Goal: Transaction & Acquisition: Purchase product/service

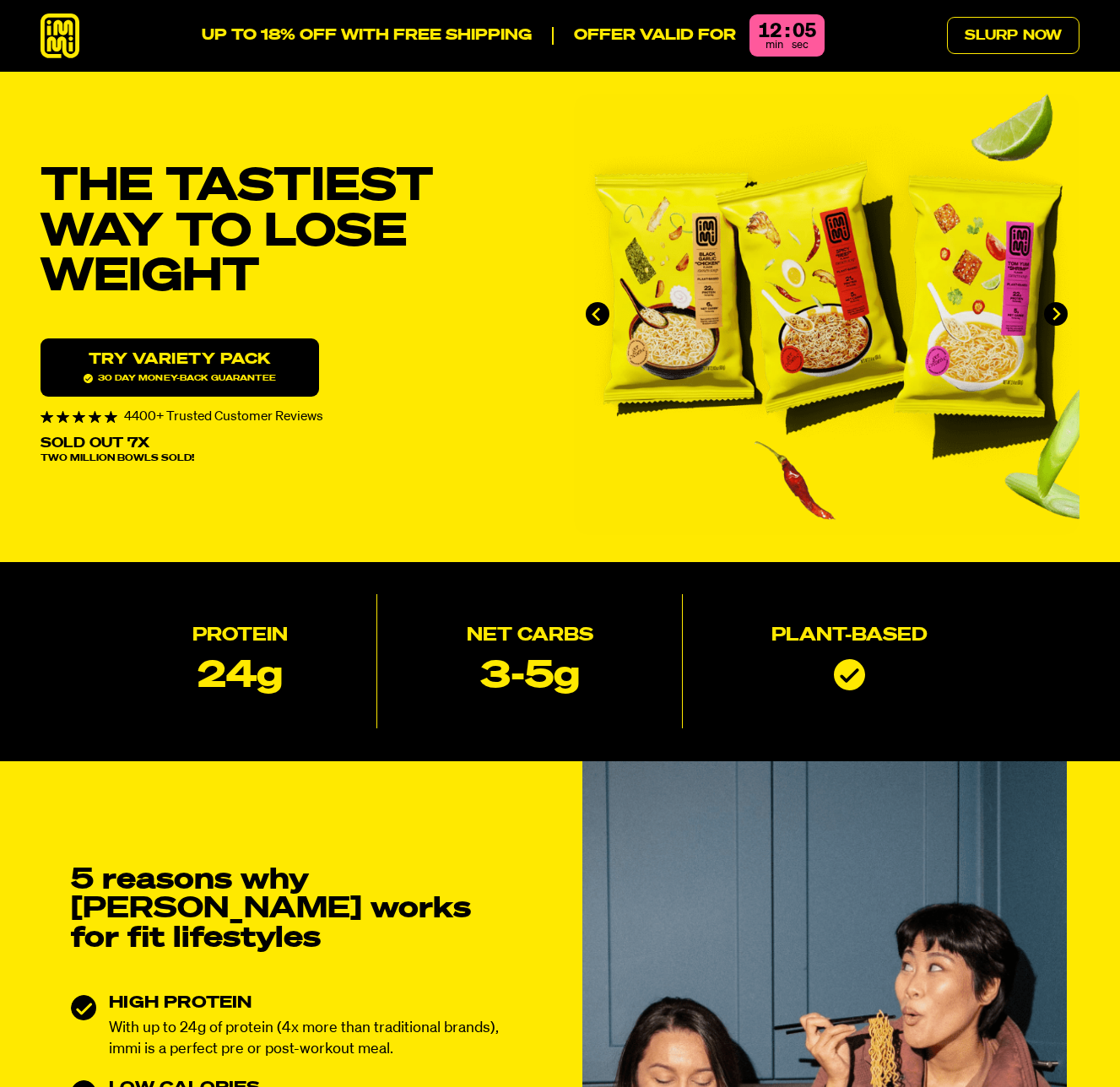
click at [221, 383] on span "30 day money-back guarantee" at bounding box center [180, 378] width 192 height 10
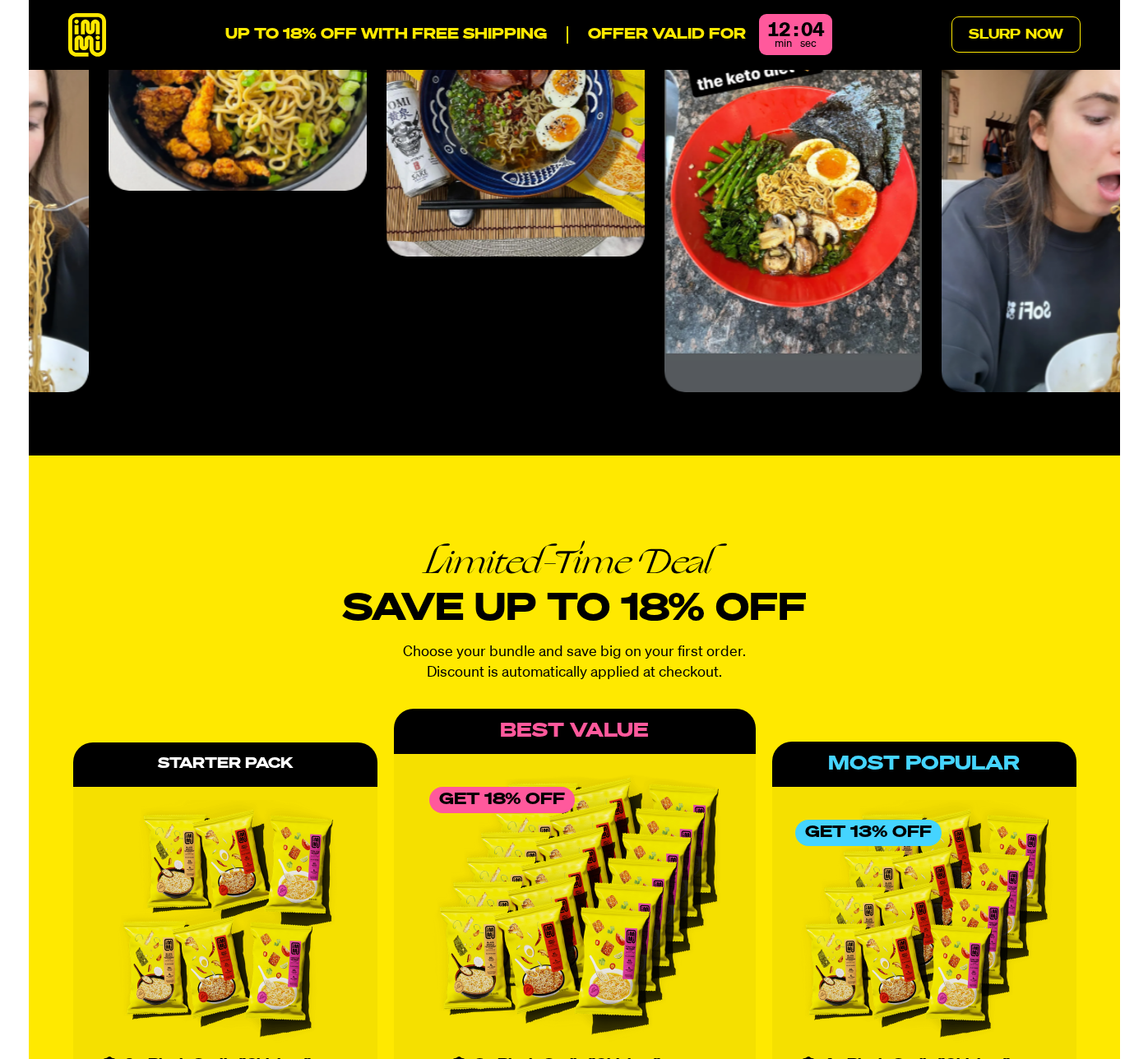
scroll to position [7303, 0]
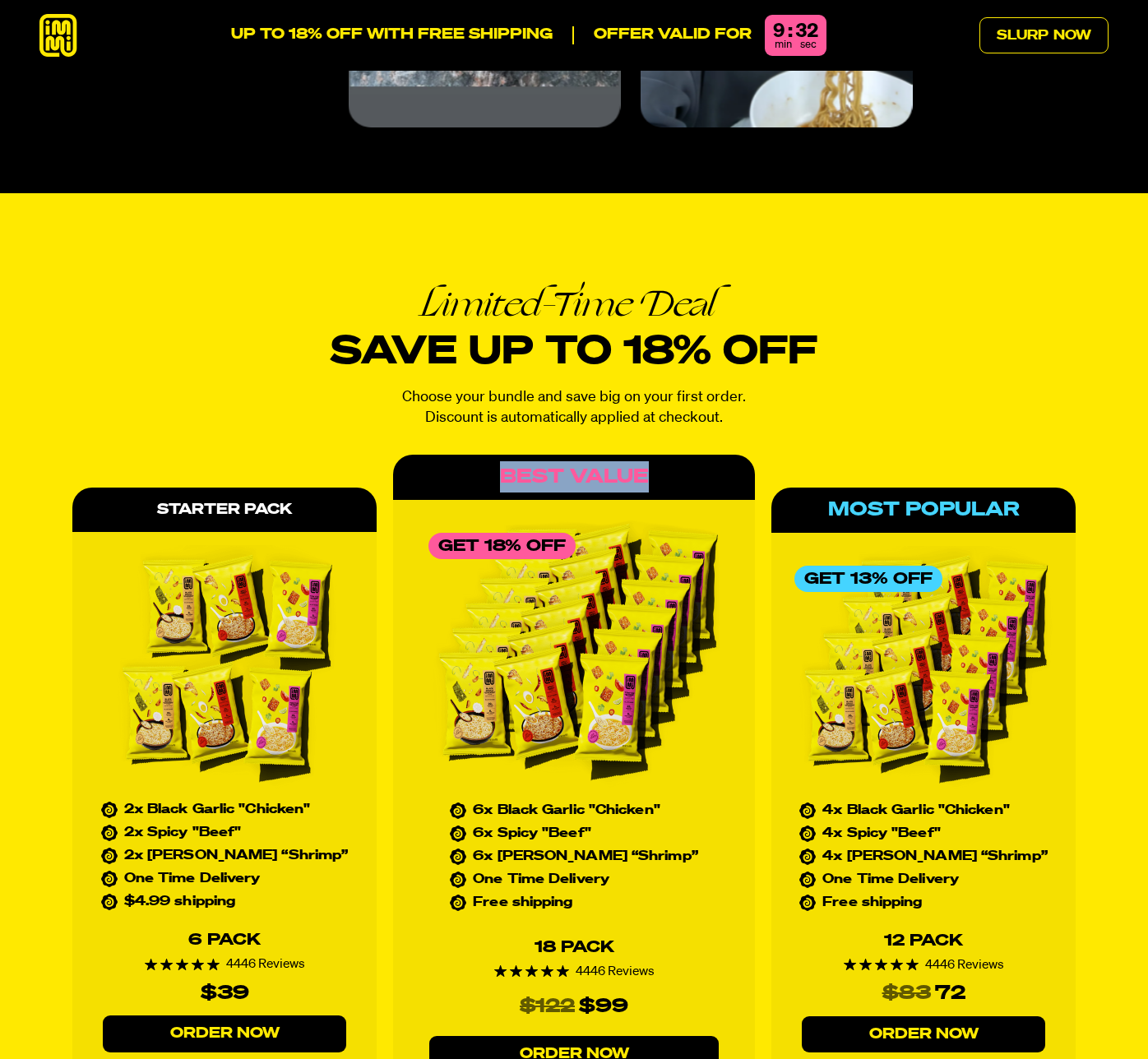
drag, startPoint x: 474, startPoint y: 425, endPoint x: 662, endPoint y: 441, distance: 188.7
click at [662, 454] on div "Best Value" at bounding box center [574, 476] width 362 height 44
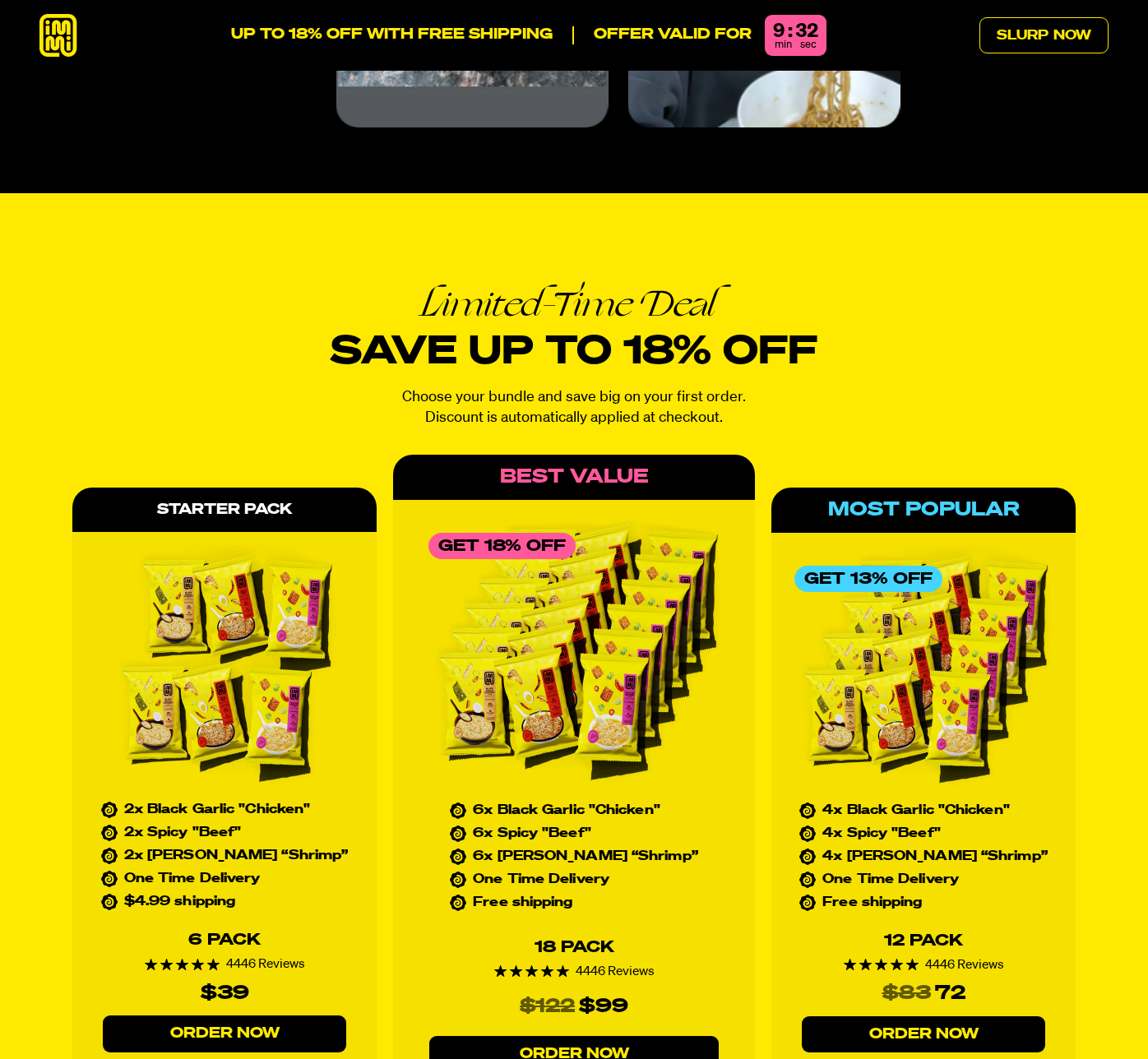
click at [379, 387] on p "Choose your bundle and save big on your first order. Discount is automatically …" at bounding box center [574, 407] width 487 height 41
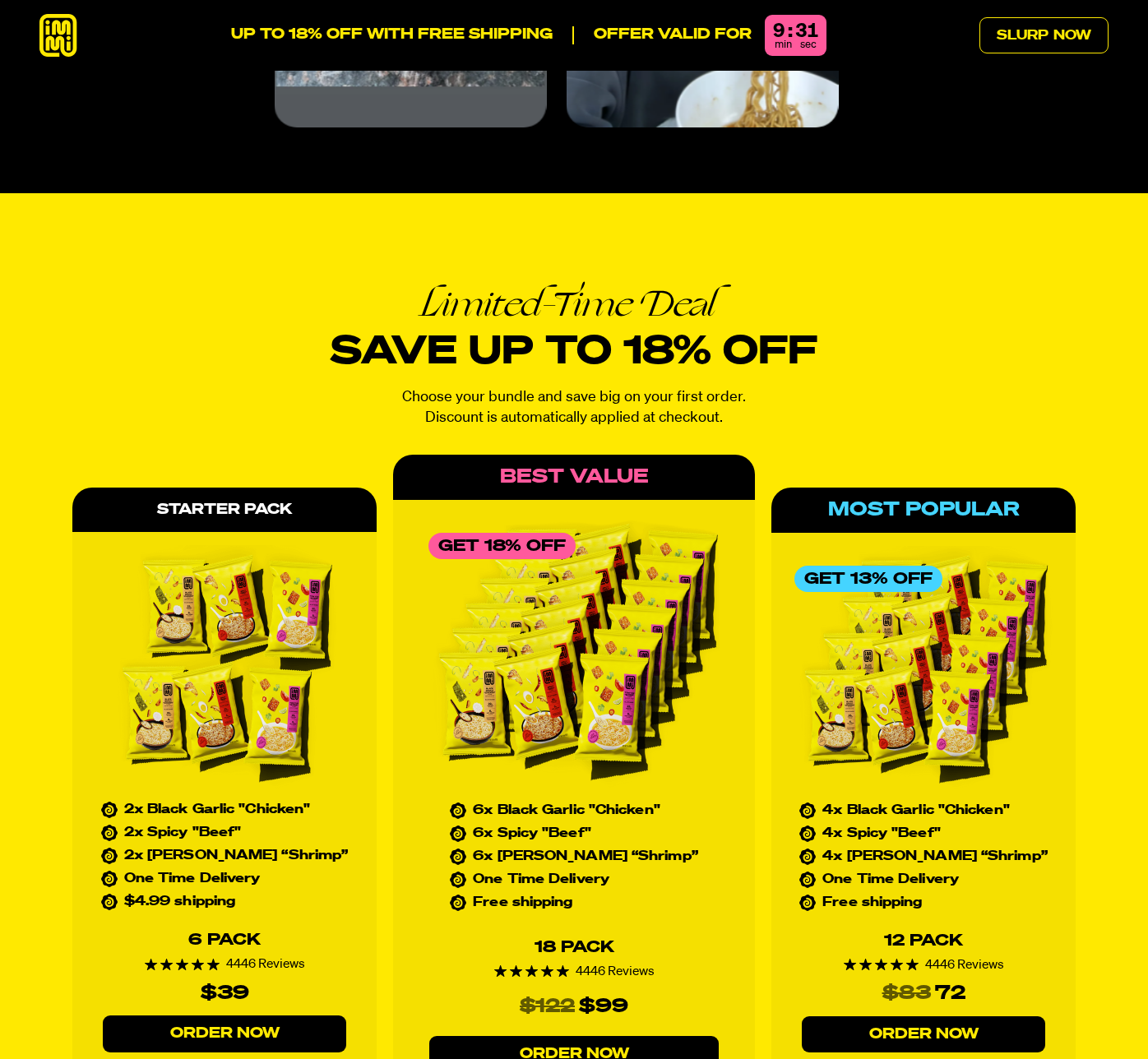
drag, startPoint x: 245, startPoint y: 223, endPoint x: 784, endPoint y: 366, distance: 557.6
click at [784, 366] on div "Limited-Time Deal Save up to 18% off Choose your bundle and save big on your fi…" at bounding box center [574, 708] width 1148 height 1029
click at [784, 387] on p "Choose your bundle and save big on your first order. Discount is automatically …" at bounding box center [574, 407] width 487 height 41
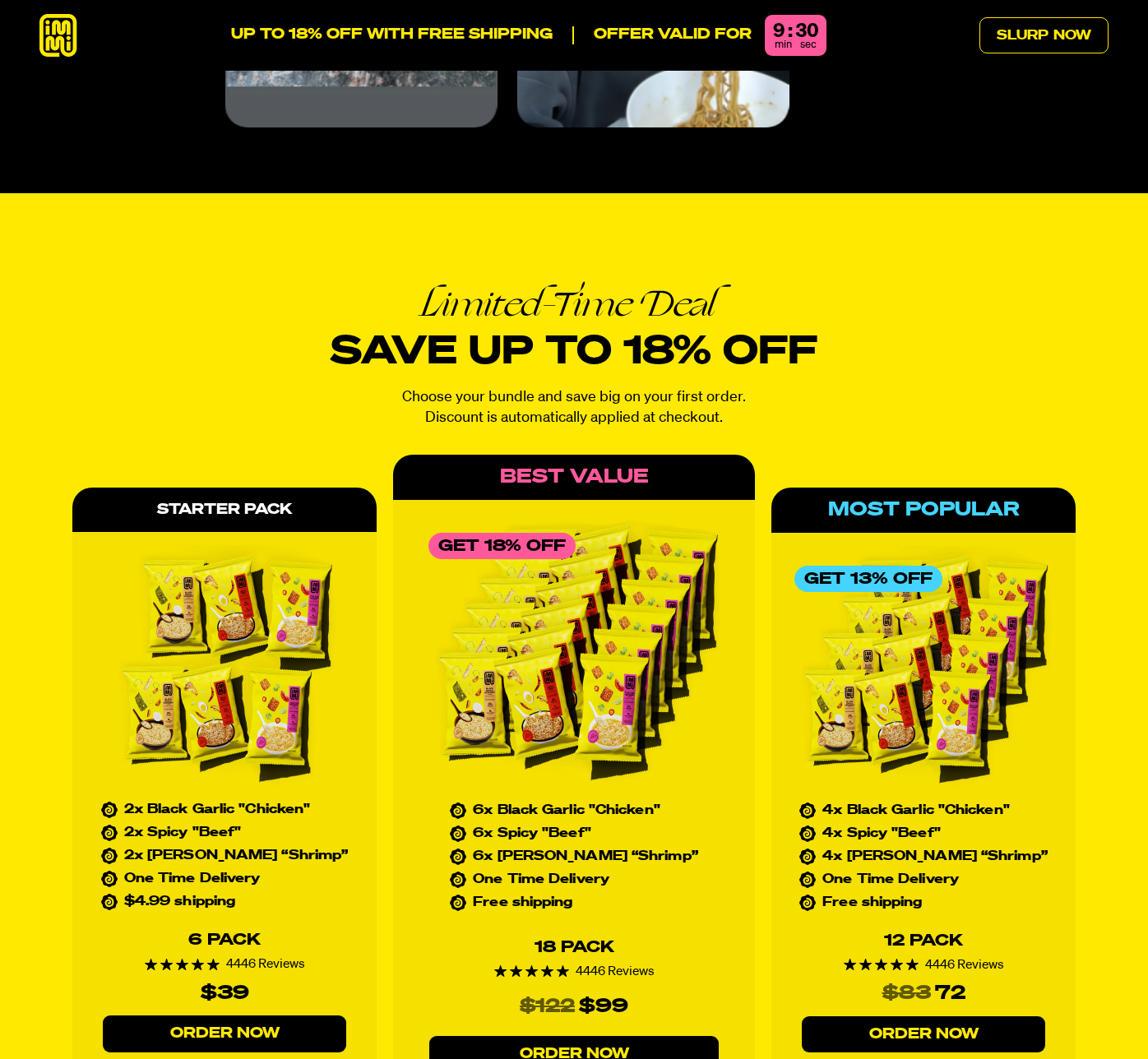
drag, startPoint x: 809, startPoint y: 367, endPoint x: 350, endPoint y: 236, distance: 477.3
click at [350, 284] on div "Limited-Time Deal Save up to 18% off Choose your bundle and save big on your fi…" at bounding box center [574, 356] width 487 height 144
click at [350, 284] on em "Limited-Time Deal" at bounding box center [574, 303] width 487 height 38
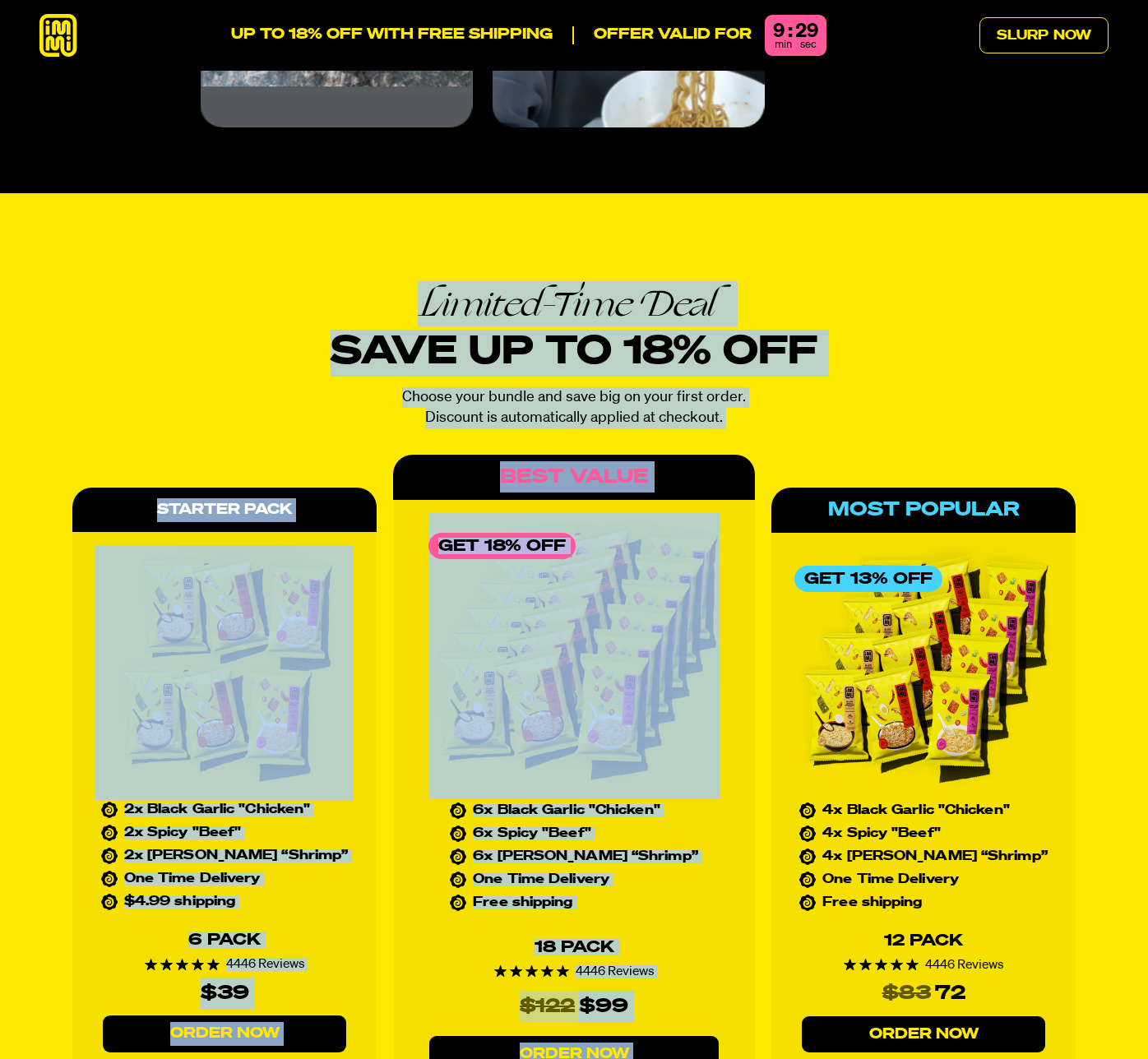
drag, startPoint x: 524, startPoint y: 279, endPoint x: 877, endPoint y: 388, distance: 369.4
click at [877, 388] on div "Limited-Time Deal Save up to 18% off Choose your bundle and save big on your fi…" at bounding box center [574, 708] width 1148 height 1029
click at [877, 388] on div "Limited-Time Deal Save up to 18% off Choose your bundle and save big on your fi…" at bounding box center [574, 707] width 1148 height 845
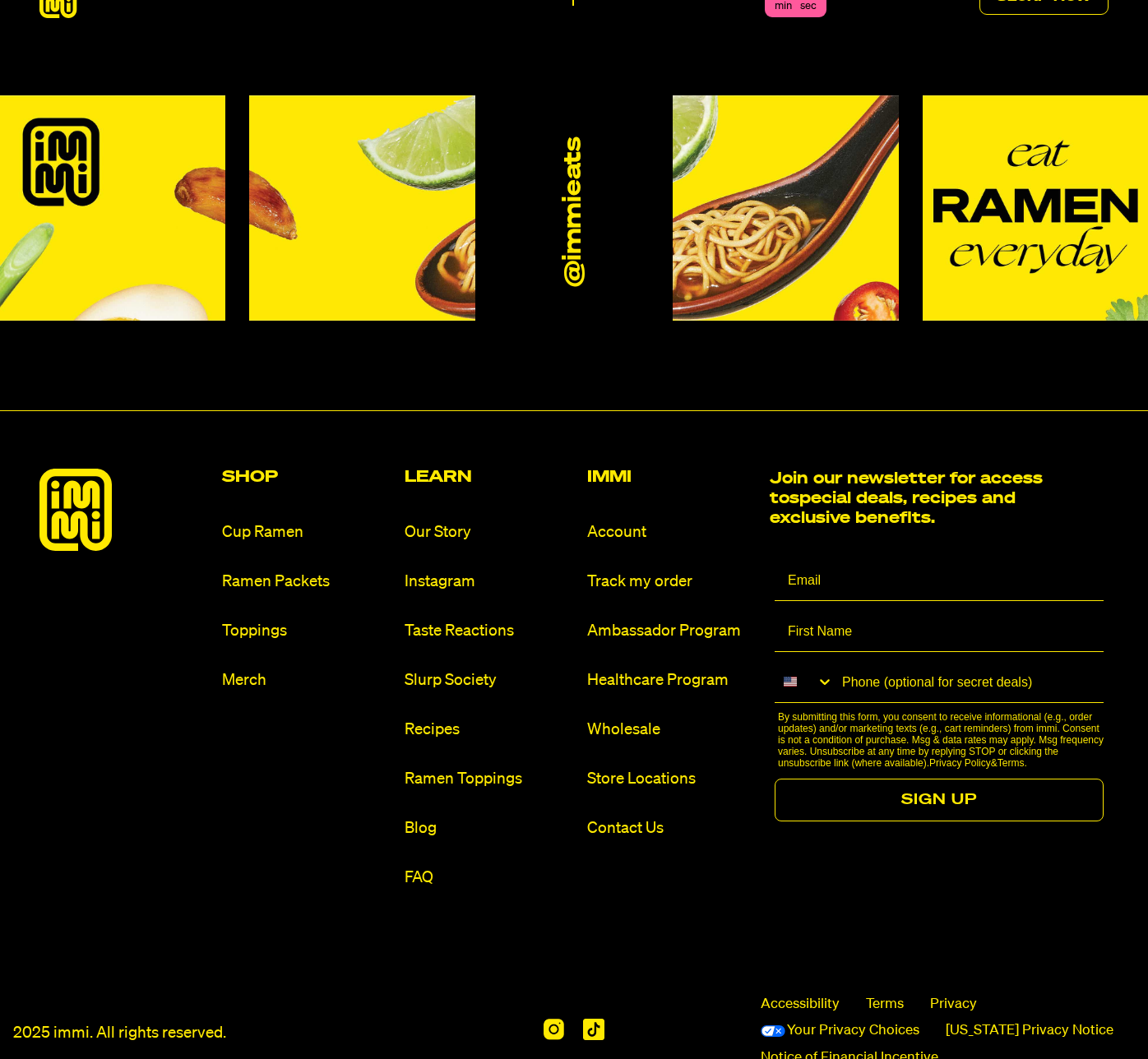
scroll to position [9801, 0]
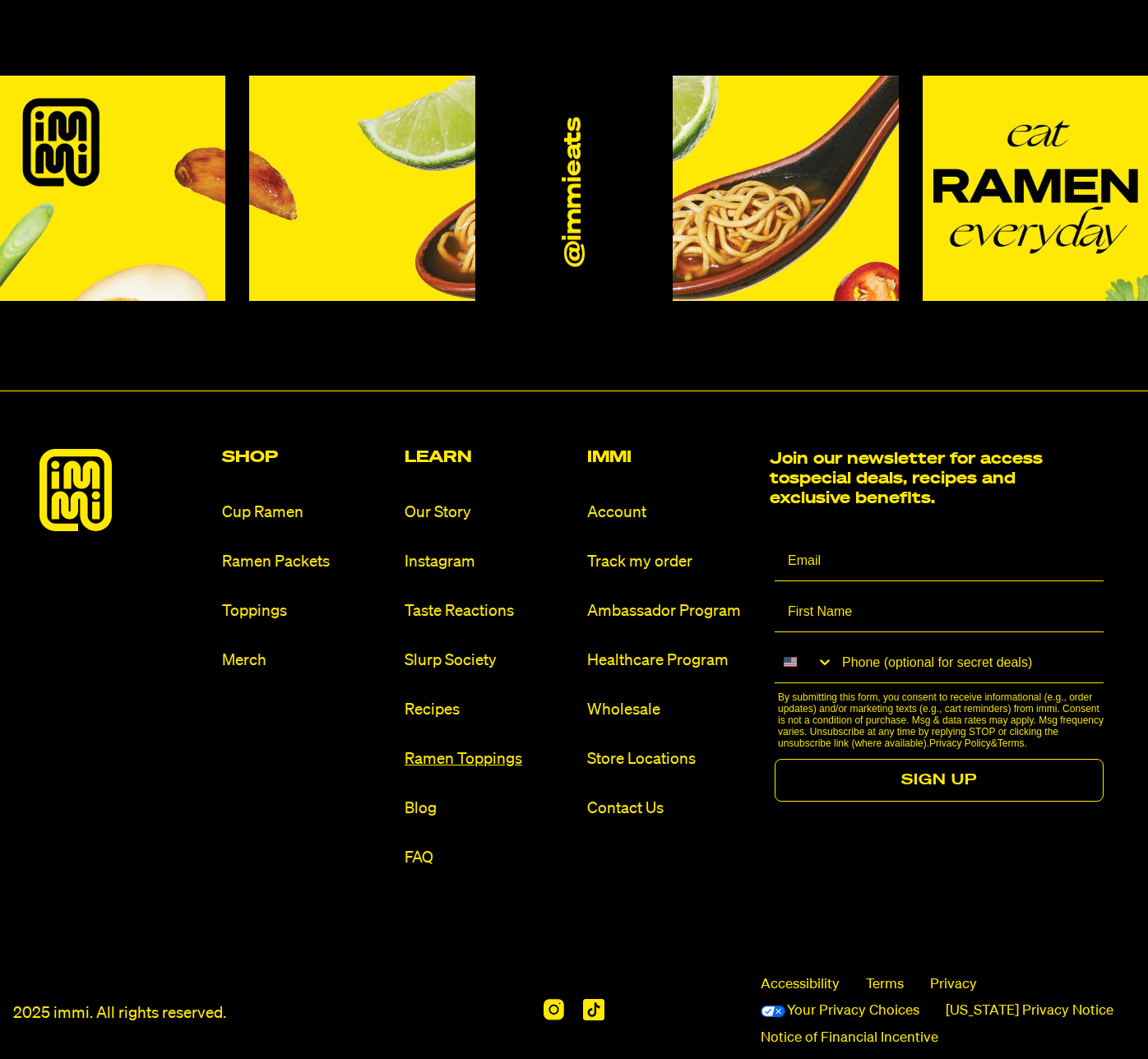
click at [509, 749] on link "Ramen Toppings" at bounding box center [489, 760] width 169 height 22
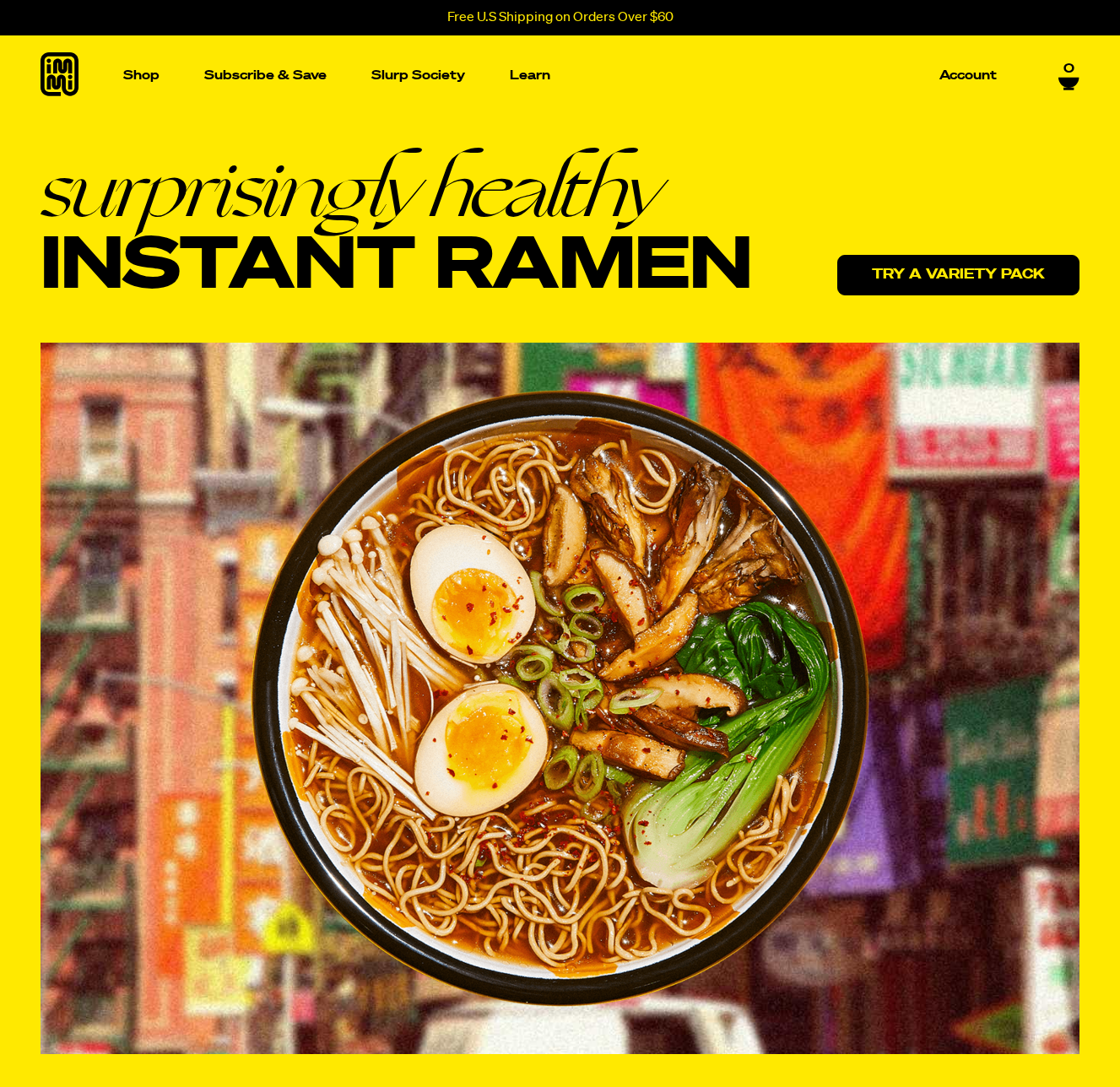
click at [947, 279] on link "Try a variety pack" at bounding box center [958, 275] width 242 height 40
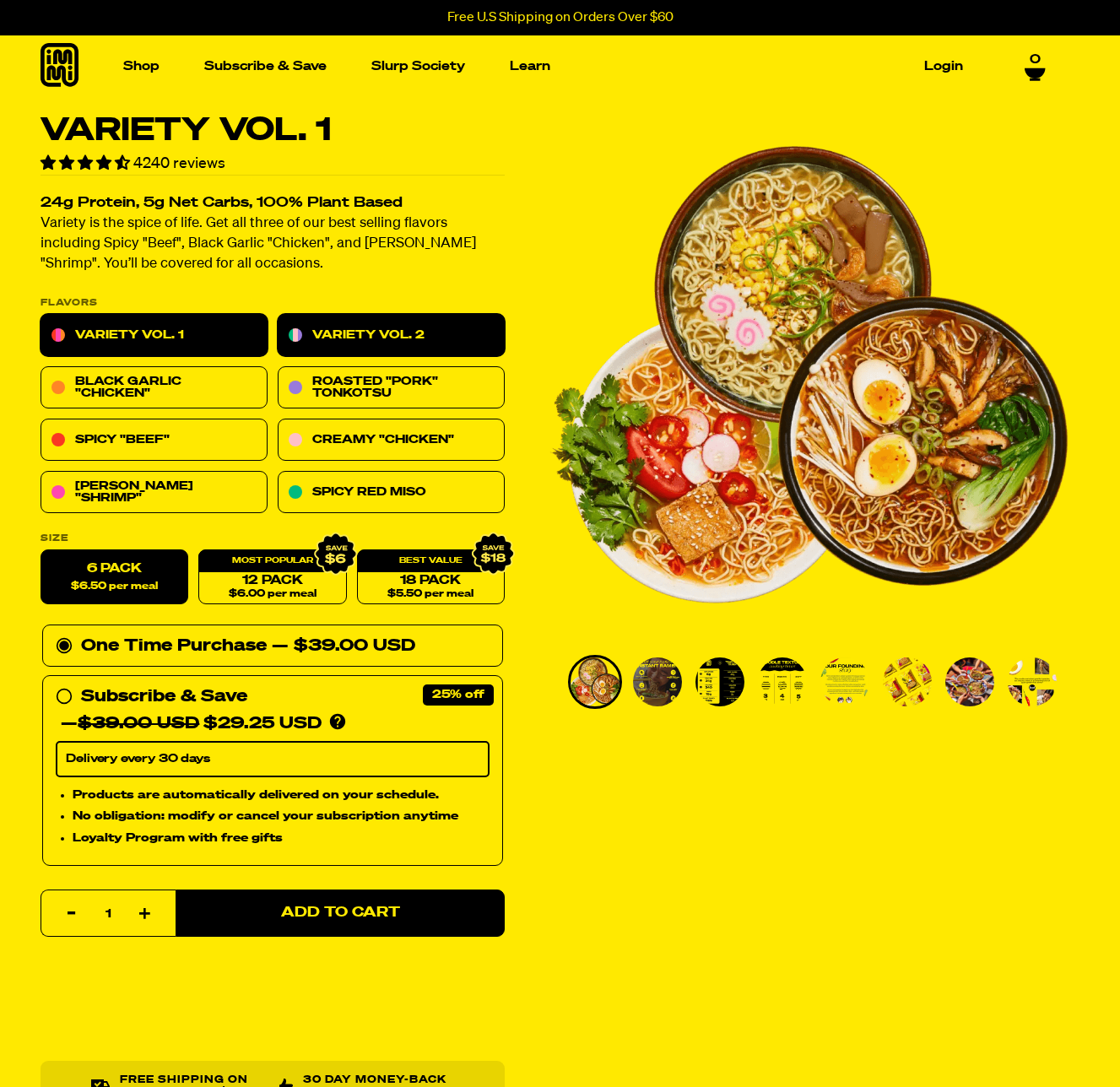
click at [339, 335] on link "Variety Vol. 2" at bounding box center [391, 336] width 227 height 42
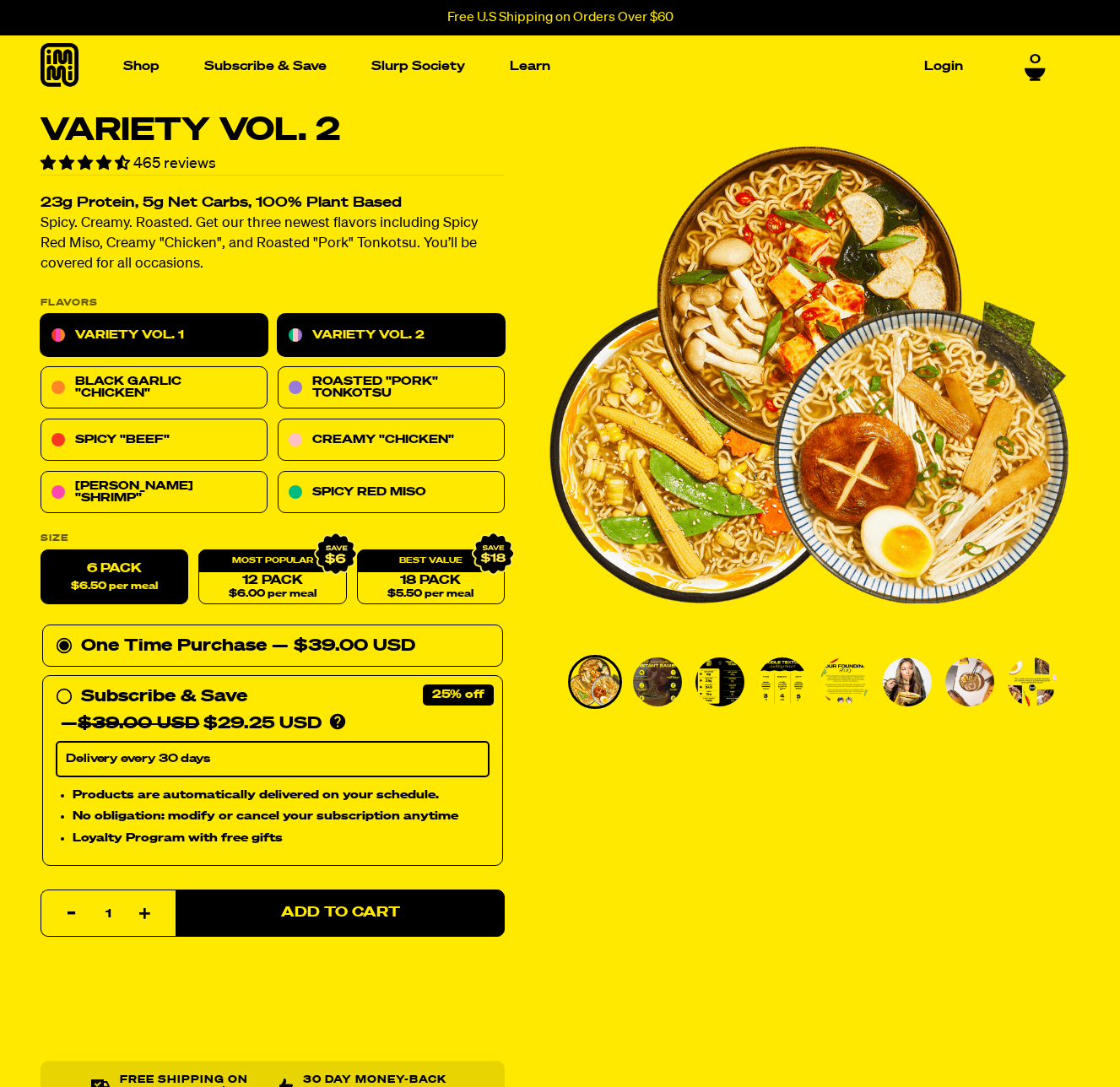
click at [203, 334] on link "Variety Vol. 1" at bounding box center [154, 336] width 227 height 42
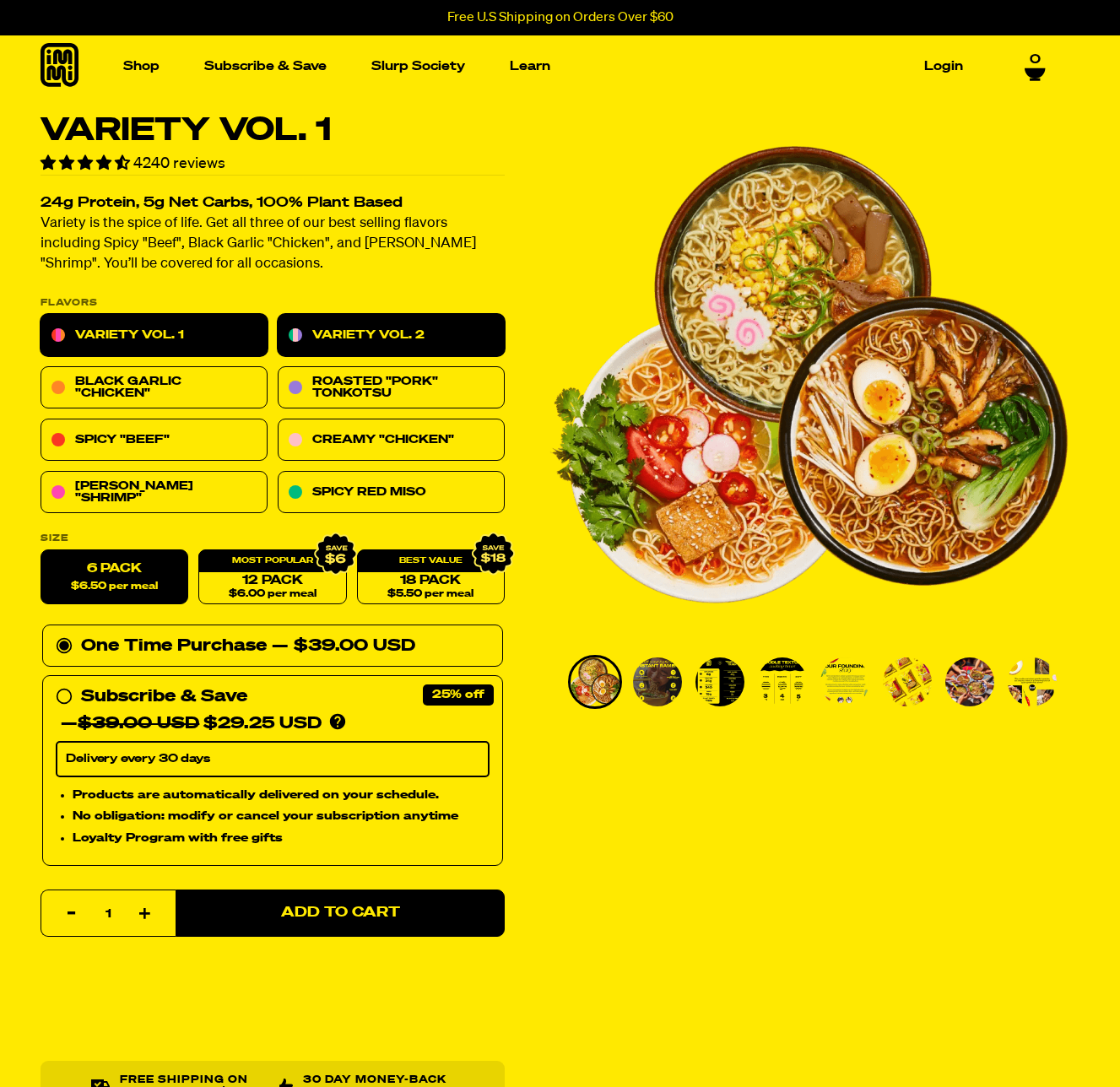
click at [331, 334] on link "Variety Vol. 2" at bounding box center [391, 336] width 227 height 42
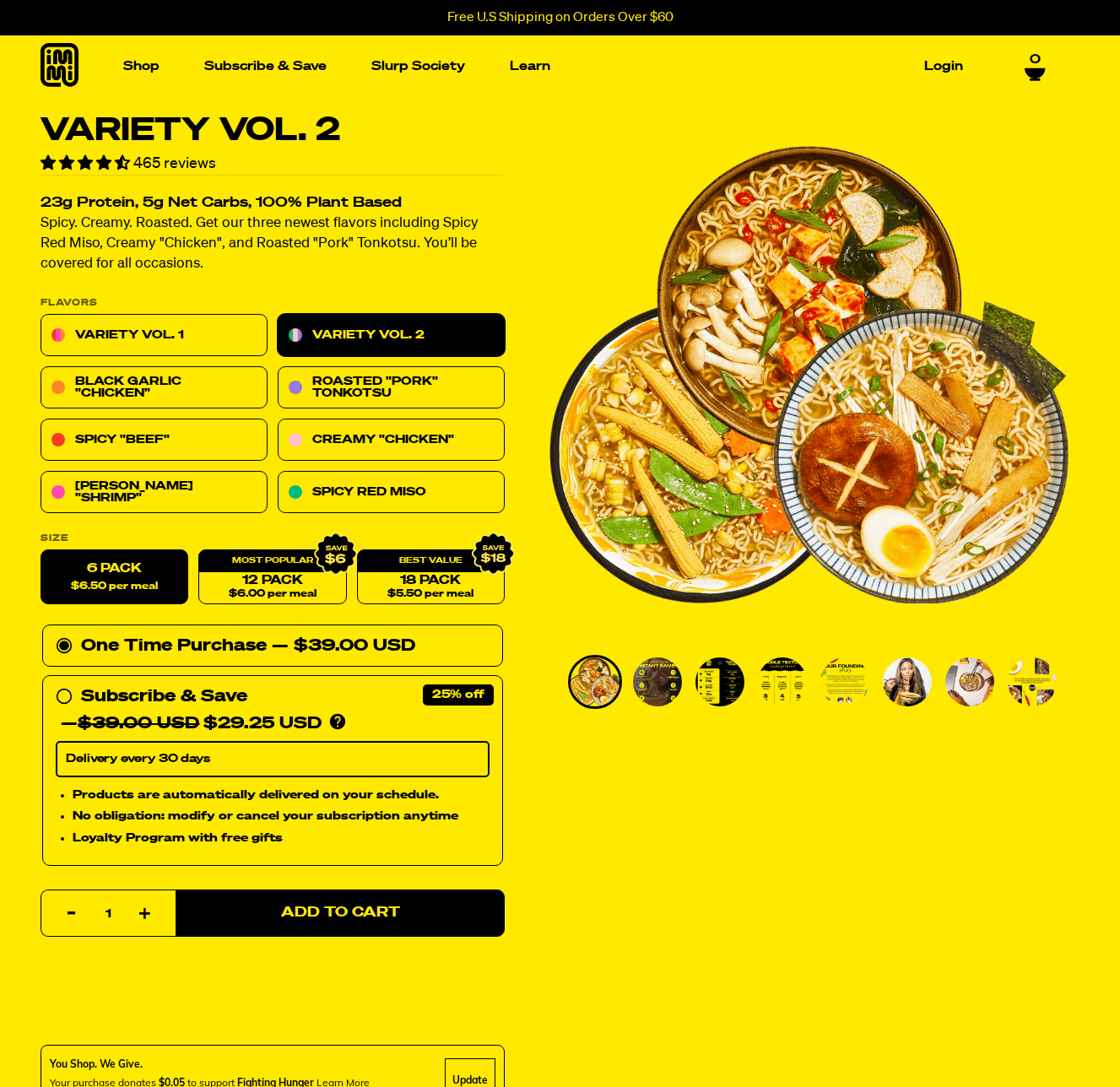
click at [557, 606] on img "1 of 8" at bounding box center [808, 374] width 519 height 519
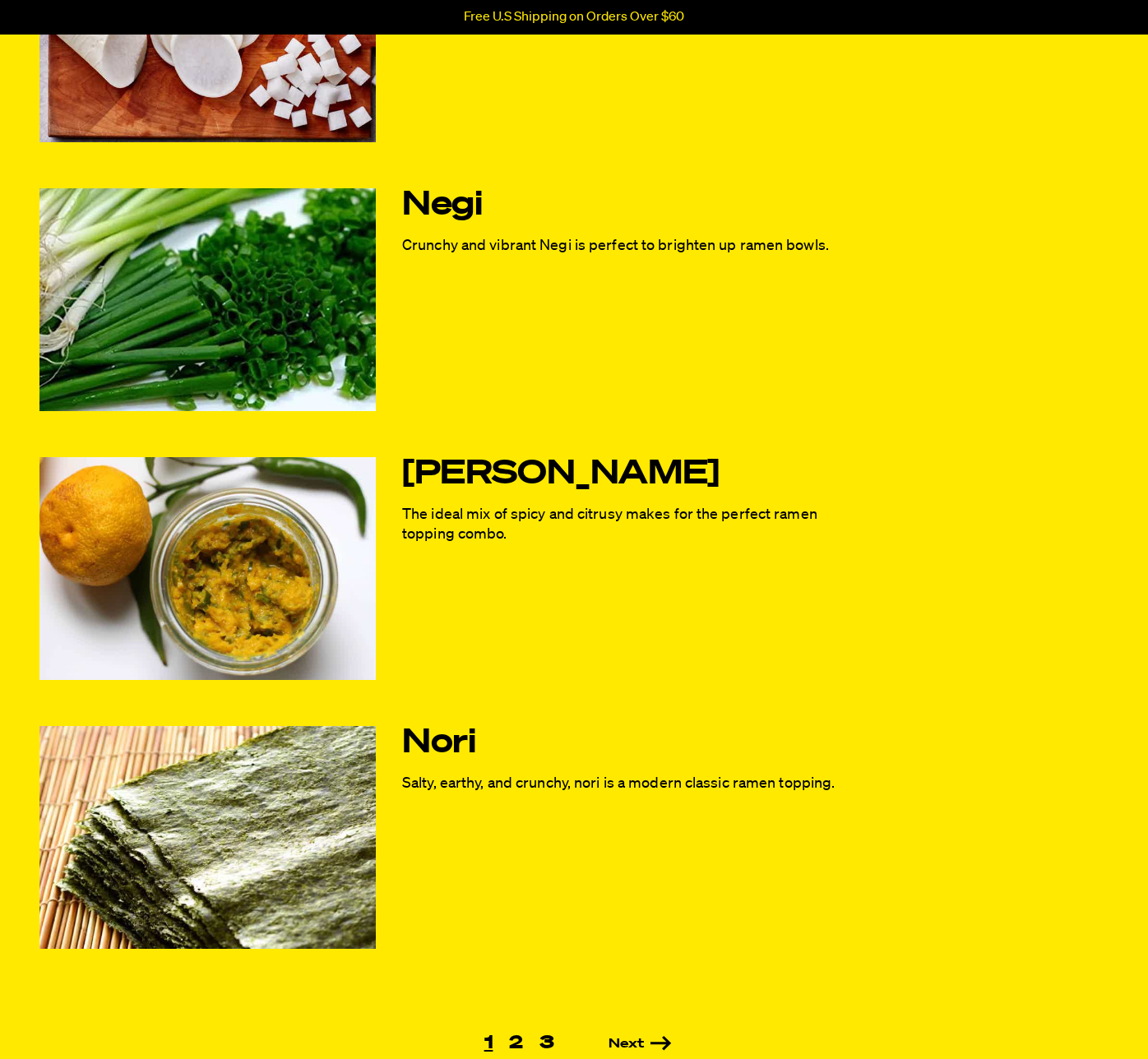
scroll to position [541, 0]
